Goal: Task Accomplishment & Management: Manage account settings

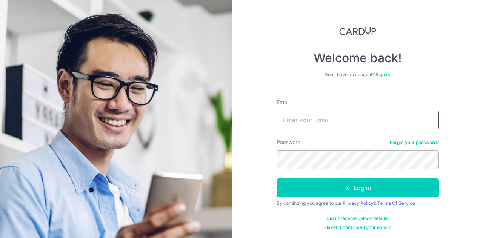
click at [312, 119] on input "Email" at bounding box center [357, 119] width 162 height 19
type input "[EMAIL_ADDRESS][DOMAIN_NAME]"
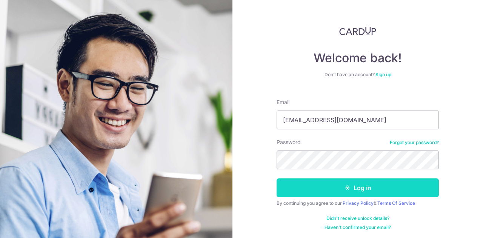
click at [334, 183] on button "Log in" at bounding box center [357, 187] width 162 height 19
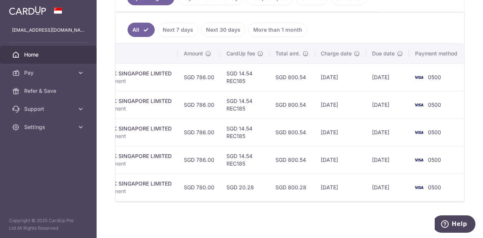
scroll to position [0, 213]
